Goal: Check status: Check status

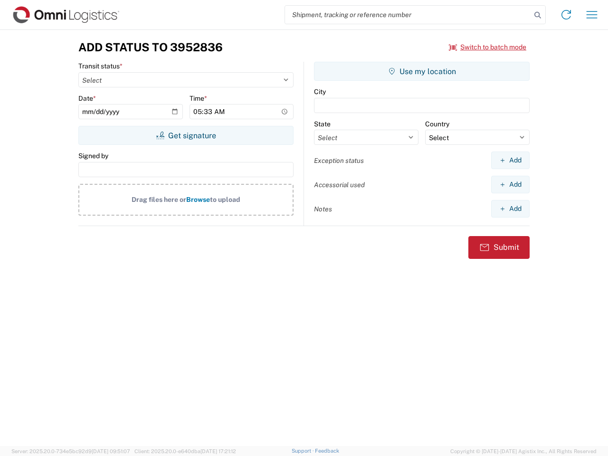
click at [408, 15] on input "search" at bounding box center [408, 15] width 246 height 18
click at [538, 15] on icon at bounding box center [537, 15] width 13 height 13
click at [566, 15] on icon at bounding box center [566, 14] width 15 height 15
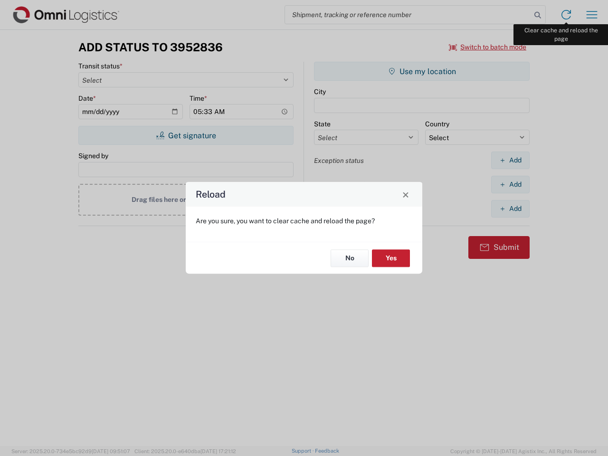
click at [592, 15] on div "Reload Are you sure, you want to clear cache and reload the page? No Yes" at bounding box center [304, 228] width 608 height 456
click at [488, 47] on div "Reload Are you sure, you want to clear cache and reload the page? No Yes" at bounding box center [304, 228] width 608 height 456
click at [186, 135] on div "Reload Are you sure, you want to clear cache and reload the page? No Yes" at bounding box center [304, 228] width 608 height 456
click at [422, 71] on div "Reload Are you sure, you want to clear cache and reload the page? No Yes" at bounding box center [304, 228] width 608 height 456
click at [510, 160] on div "Reload Are you sure, you want to clear cache and reload the page? No Yes" at bounding box center [304, 228] width 608 height 456
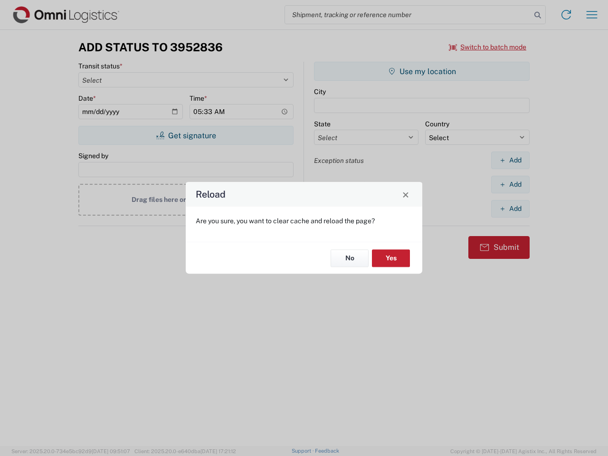
click at [510, 184] on div "Reload Are you sure, you want to clear cache and reload the page? No Yes" at bounding box center [304, 228] width 608 height 456
click at [510, 209] on div "Reload Are you sure, you want to clear cache and reload the page? No Yes" at bounding box center [304, 228] width 608 height 456
